Goal: Task Accomplishment & Management: Use online tool/utility

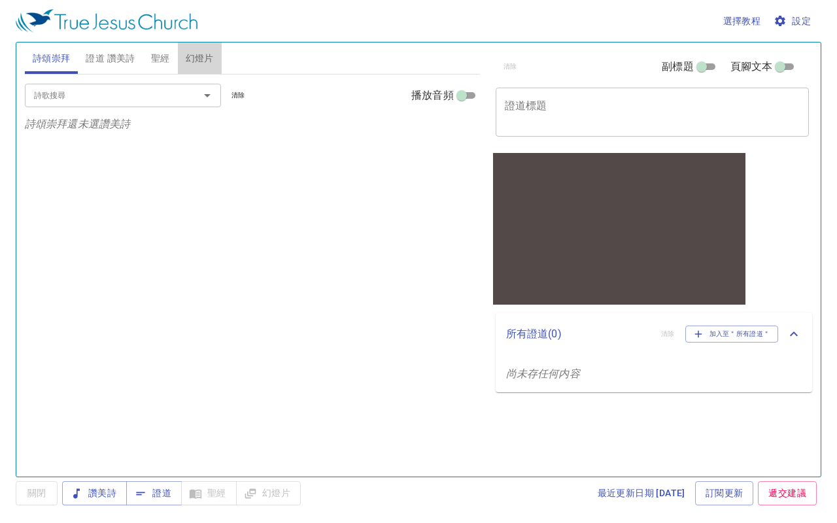
click at [199, 56] on span "幻燈片" at bounding box center [200, 58] width 28 height 16
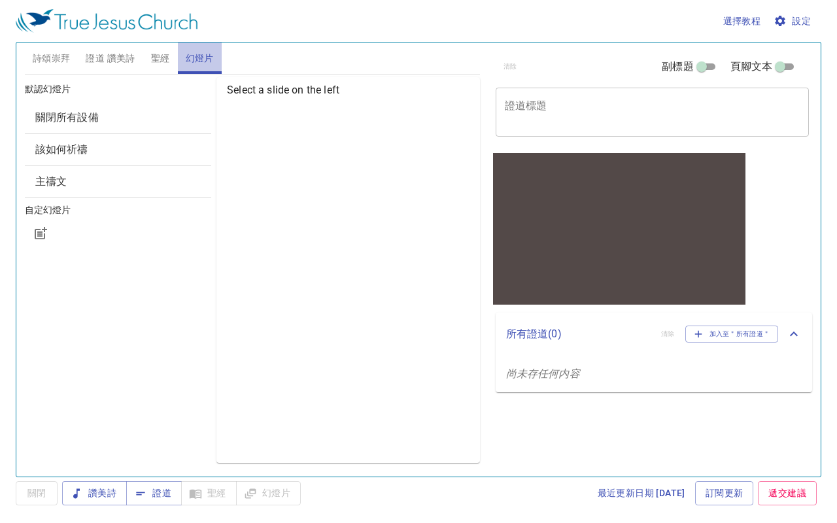
click at [199, 56] on span "幻燈片" at bounding box center [200, 58] width 28 height 16
click at [798, 18] on span "設定" at bounding box center [793, 21] width 35 height 16
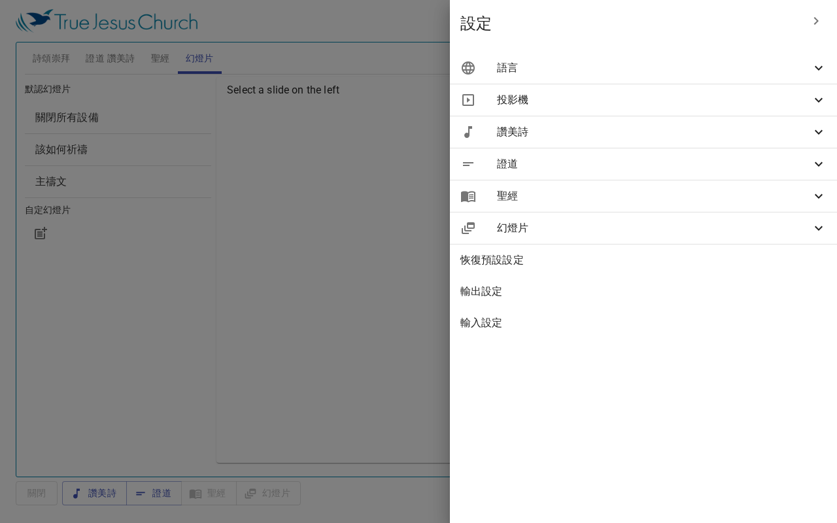
click at [509, 322] on span "輸入設定" at bounding box center [643, 323] width 366 height 16
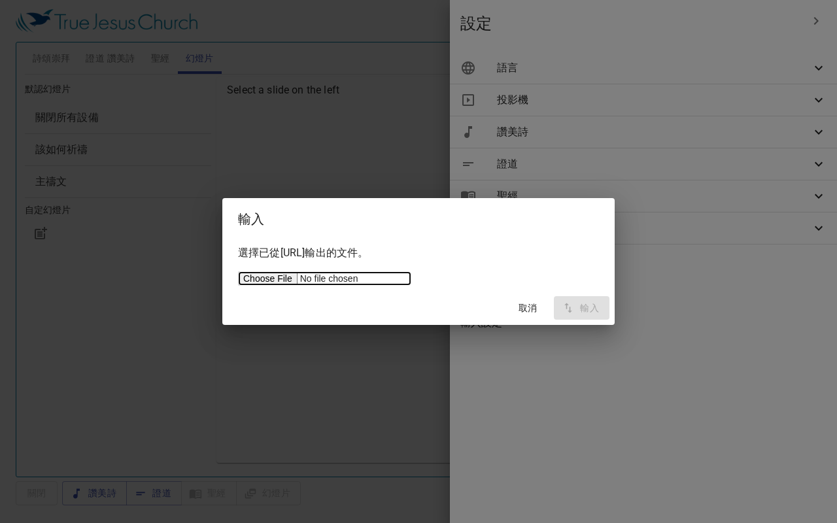
click at [265, 281] on input "file" at bounding box center [324, 278] width 173 height 14
type input "C:\fakepath\servicetjcorg_export.json"
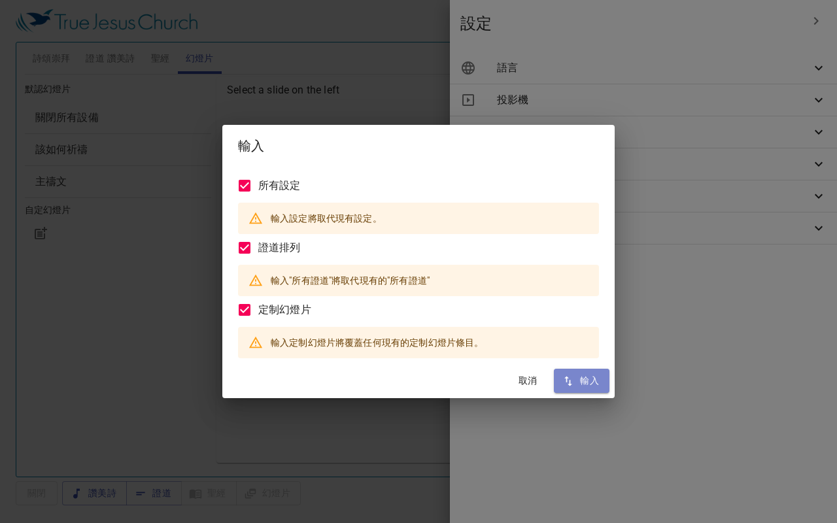
click at [577, 386] on span "輸入" at bounding box center [581, 381] width 35 height 16
checkbox input "true"
type input "en"
type input "zh"
type input "en"
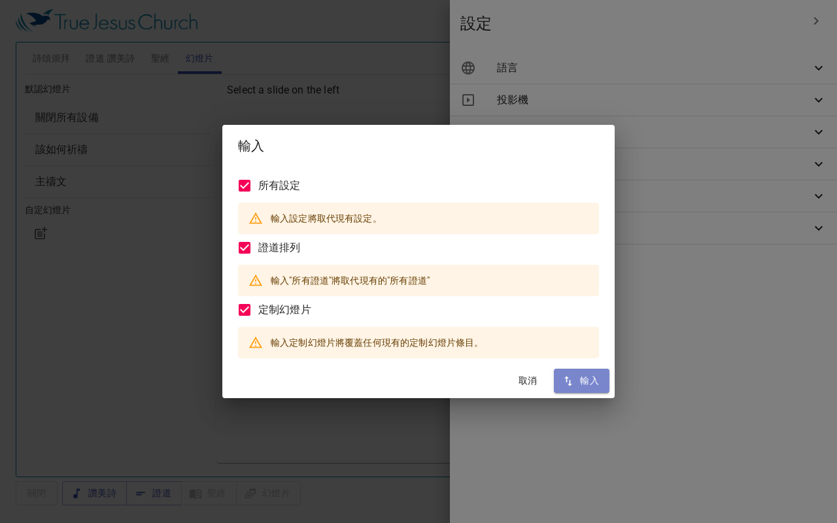
checkbox input "true"
type input "cuv-t"
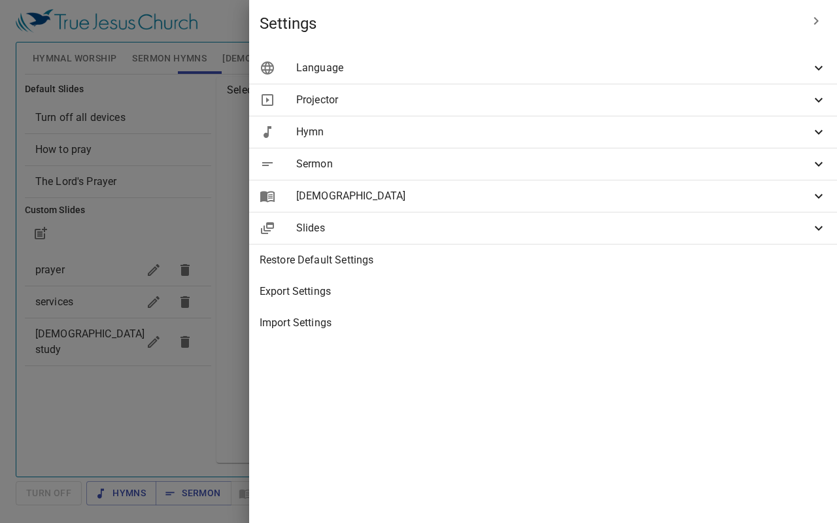
click at [369, 320] on div at bounding box center [418, 261] width 837 height 523
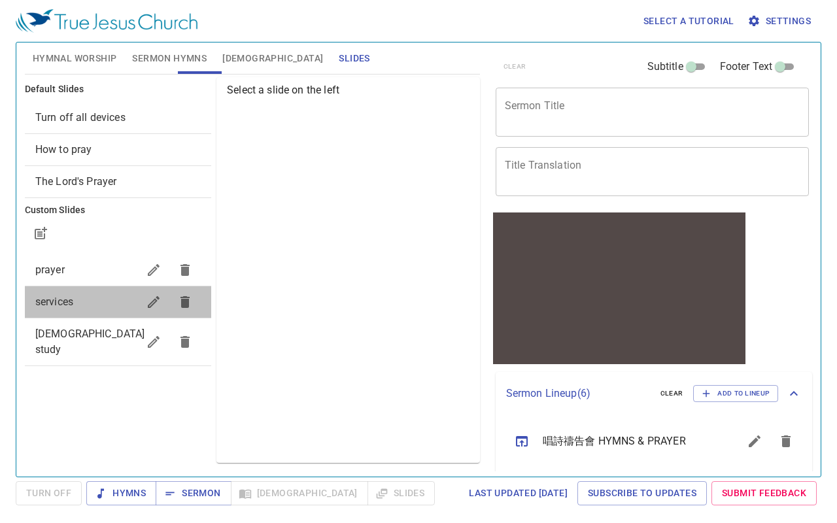
click at [61, 303] on span "services" at bounding box center [54, 302] width 38 height 12
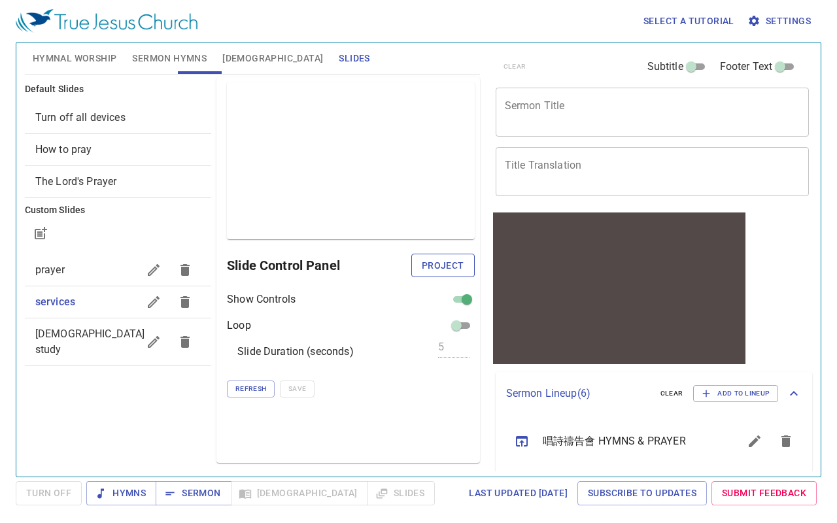
click at [437, 266] on span "Project" at bounding box center [443, 266] width 43 height 16
